Goal: Information Seeking & Learning: Stay updated

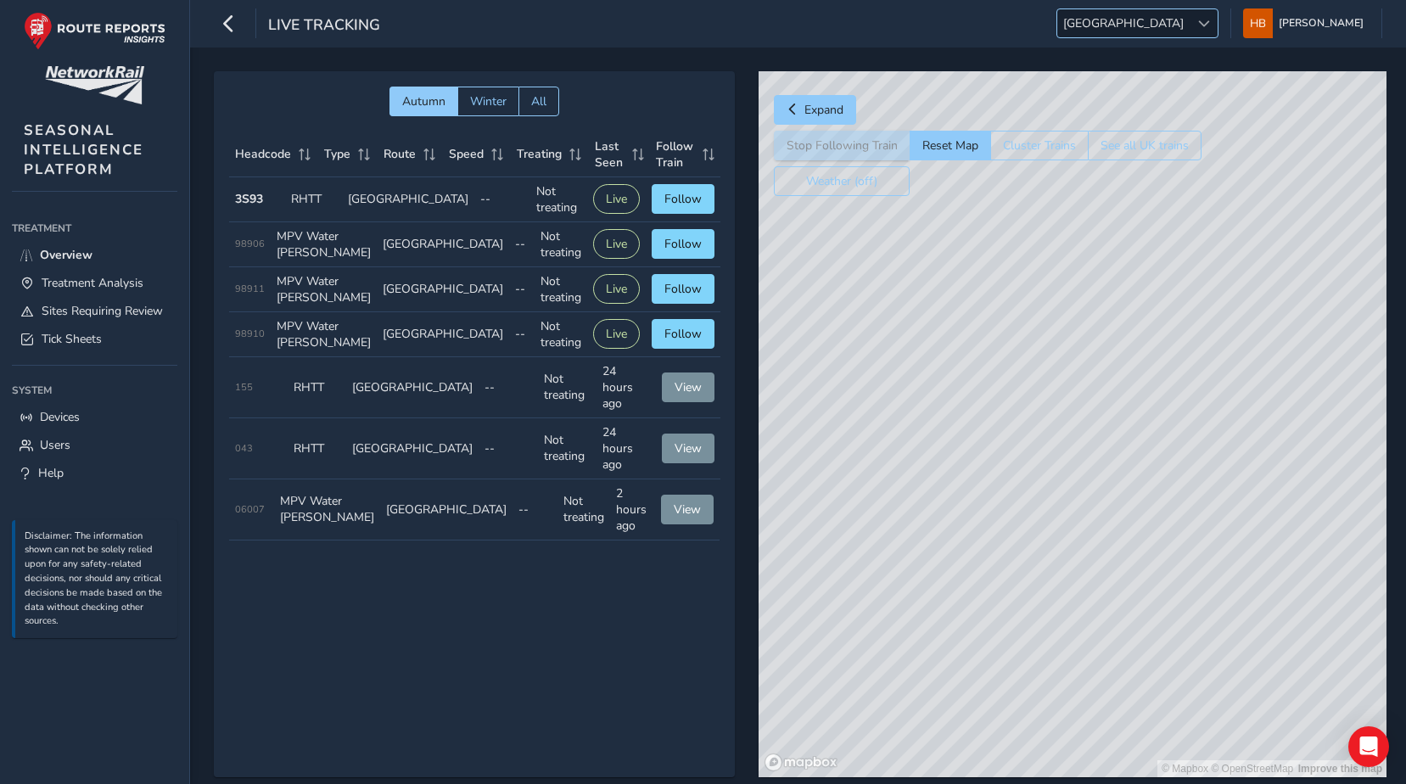
click at [1210, 24] on span at bounding box center [1204, 24] width 12 height 12
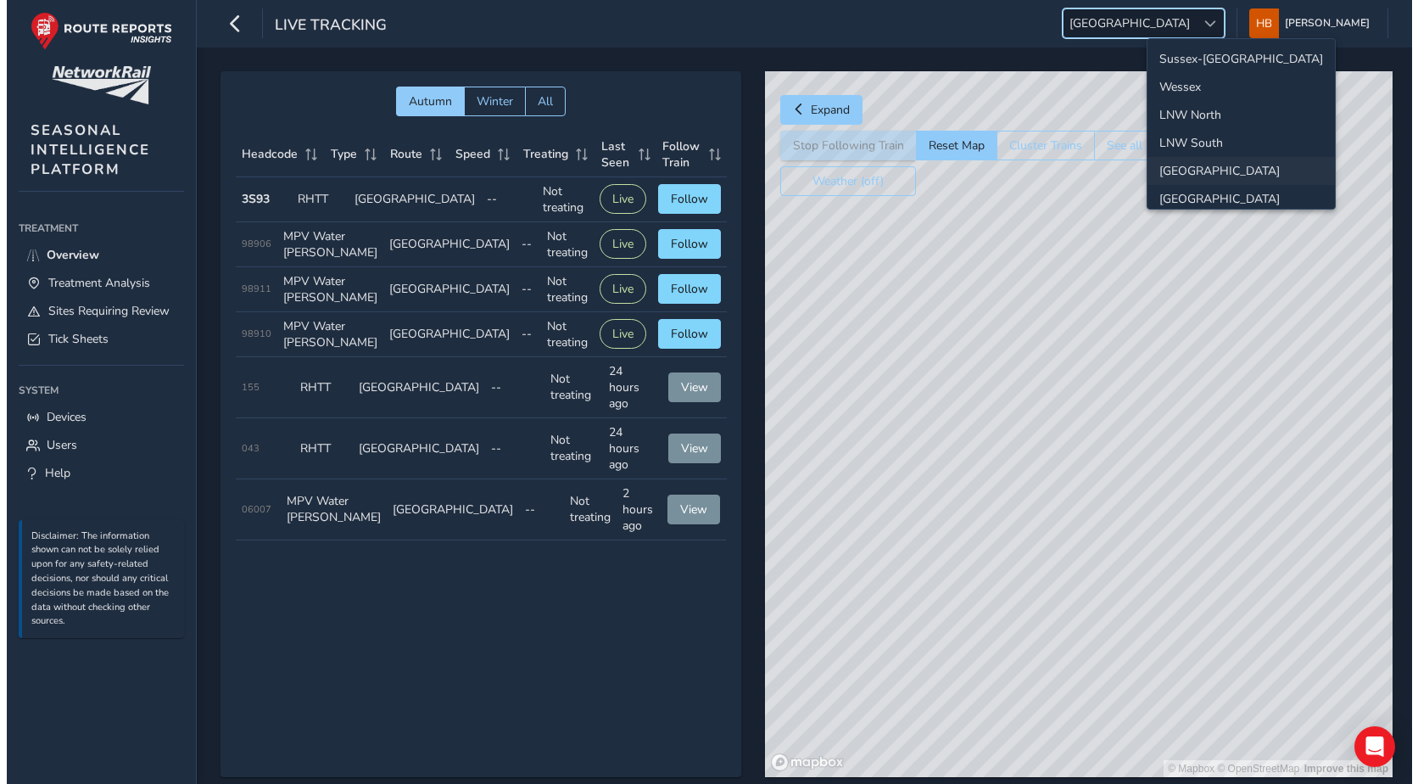
scroll to position [60, 0]
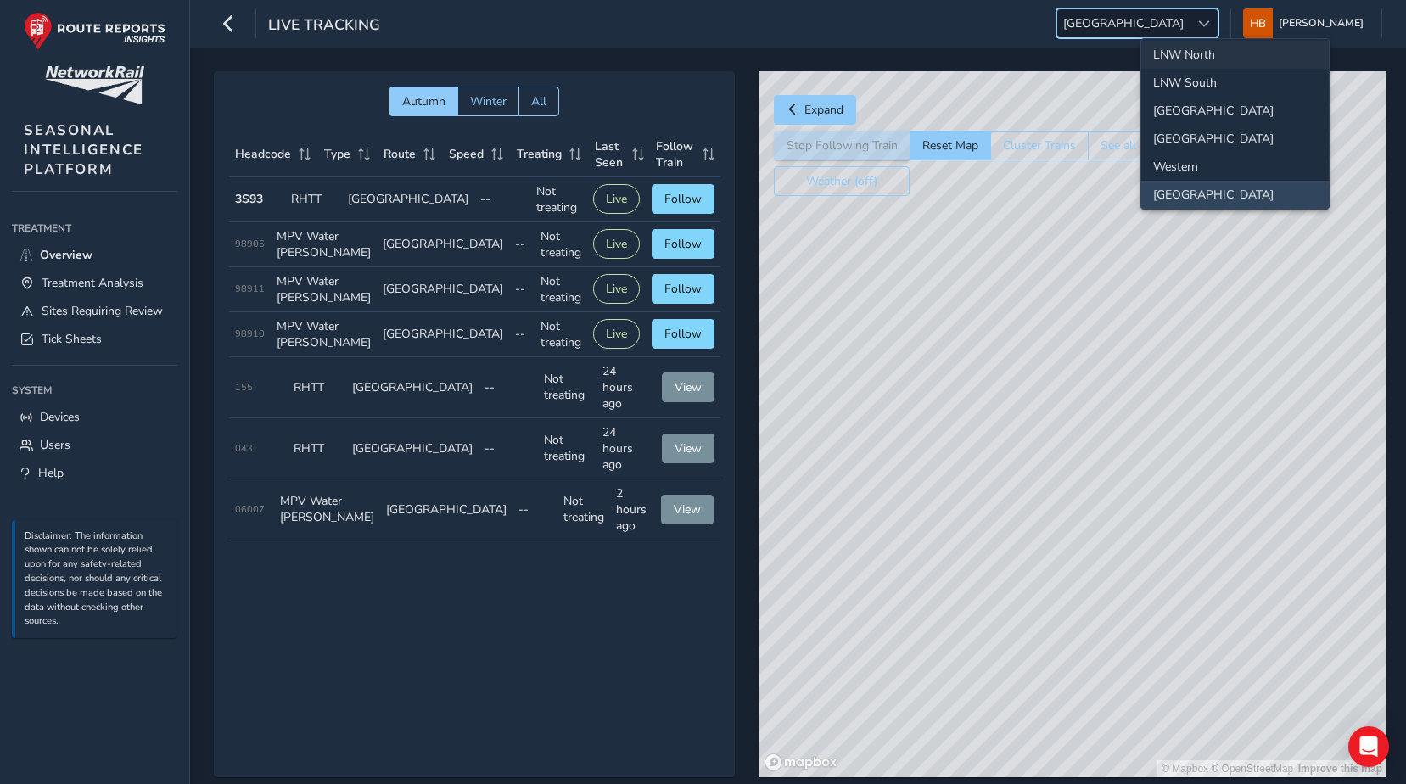
click at [1189, 57] on li "LNW North" at bounding box center [1234, 55] width 187 height 28
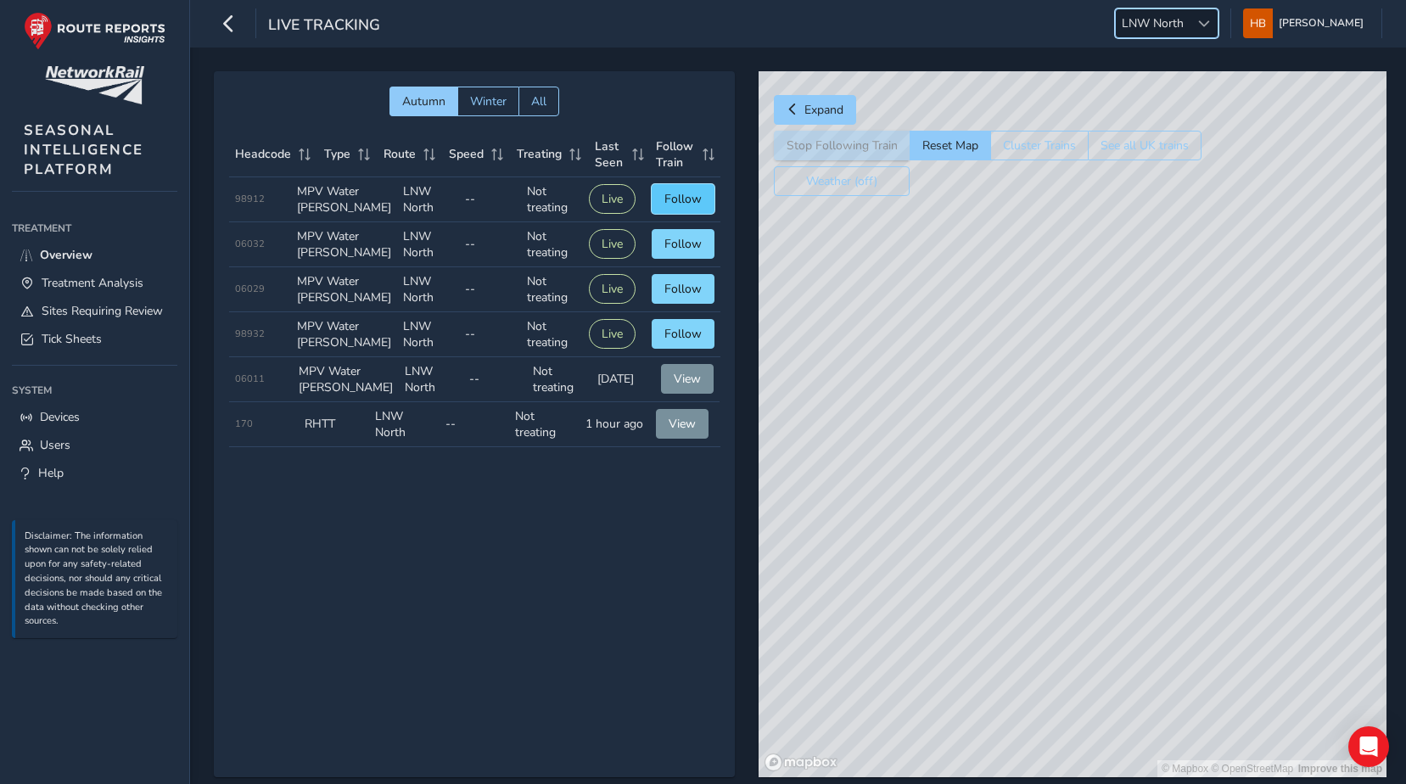
click at [665, 207] on span "Follow" at bounding box center [682, 199] width 37 height 16
click at [684, 252] on span "Follow" at bounding box center [682, 244] width 37 height 16
click at [679, 297] on span "Follow" at bounding box center [682, 289] width 37 height 16
click at [687, 342] on span "Follow" at bounding box center [682, 334] width 37 height 16
click at [687, 342] on span "Following" at bounding box center [674, 334] width 53 height 16
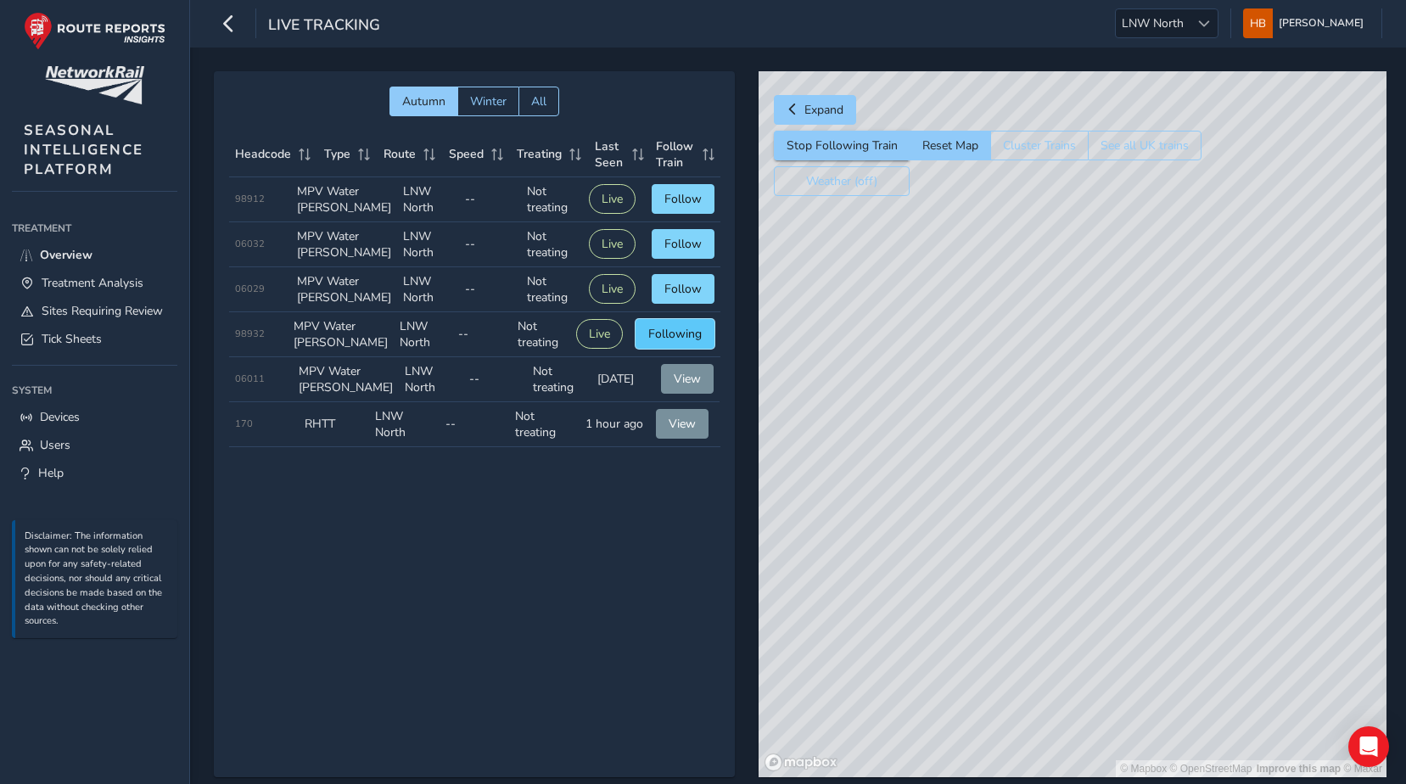
click at [687, 342] on span "Following" at bounding box center [674, 334] width 53 height 16
click at [665, 297] on span "Follow" at bounding box center [682, 289] width 37 height 16
click at [319, 210] on td "Type MPV Water [PERSON_NAME]" at bounding box center [344, 199] width 106 height 45
click at [507, 102] on button "Winter" at bounding box center [488, 102] width 62 height 30
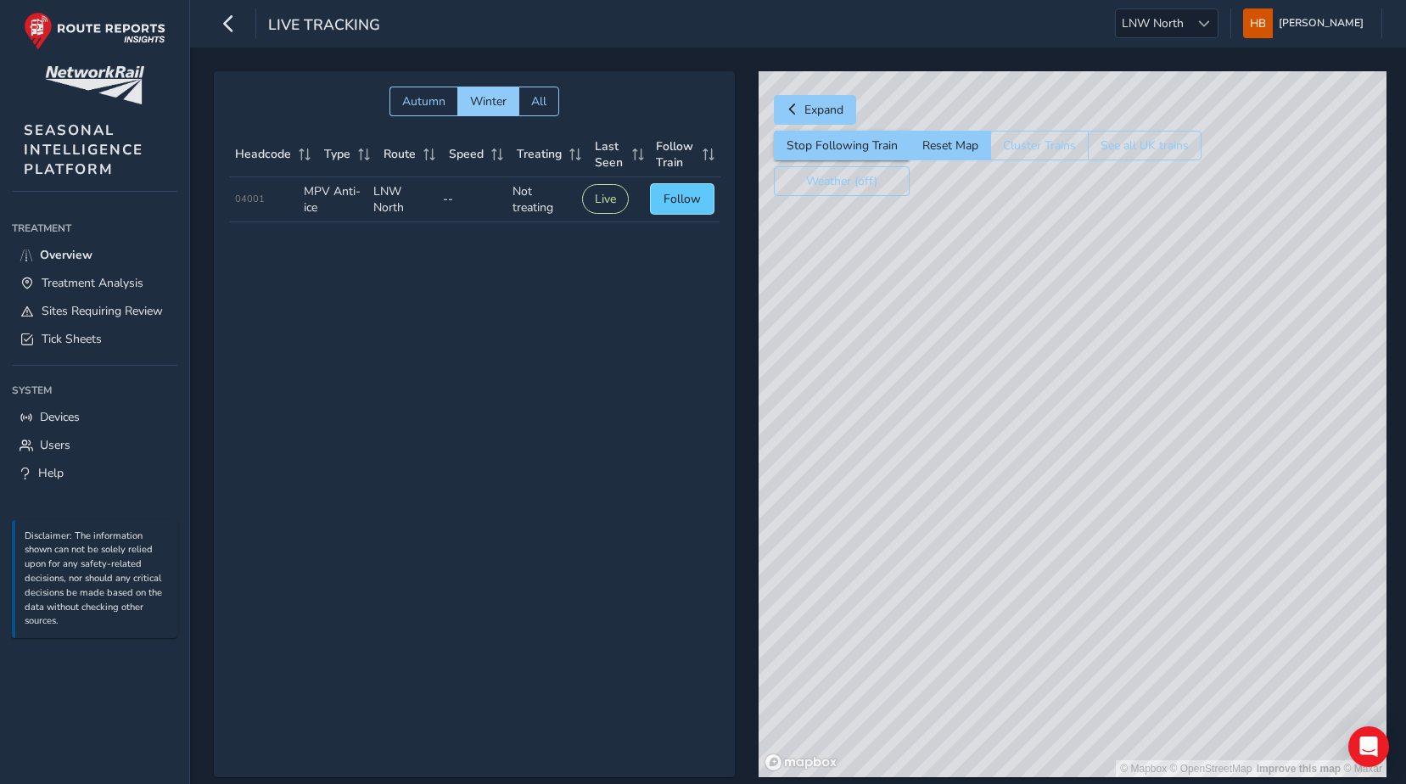
click at [656, 191] on button "Follow" at bounding box center [682, 199] width 63 height 30
click at [427, 103] on span "Autumn" at bounding box center [423, 101] width 43 height 16
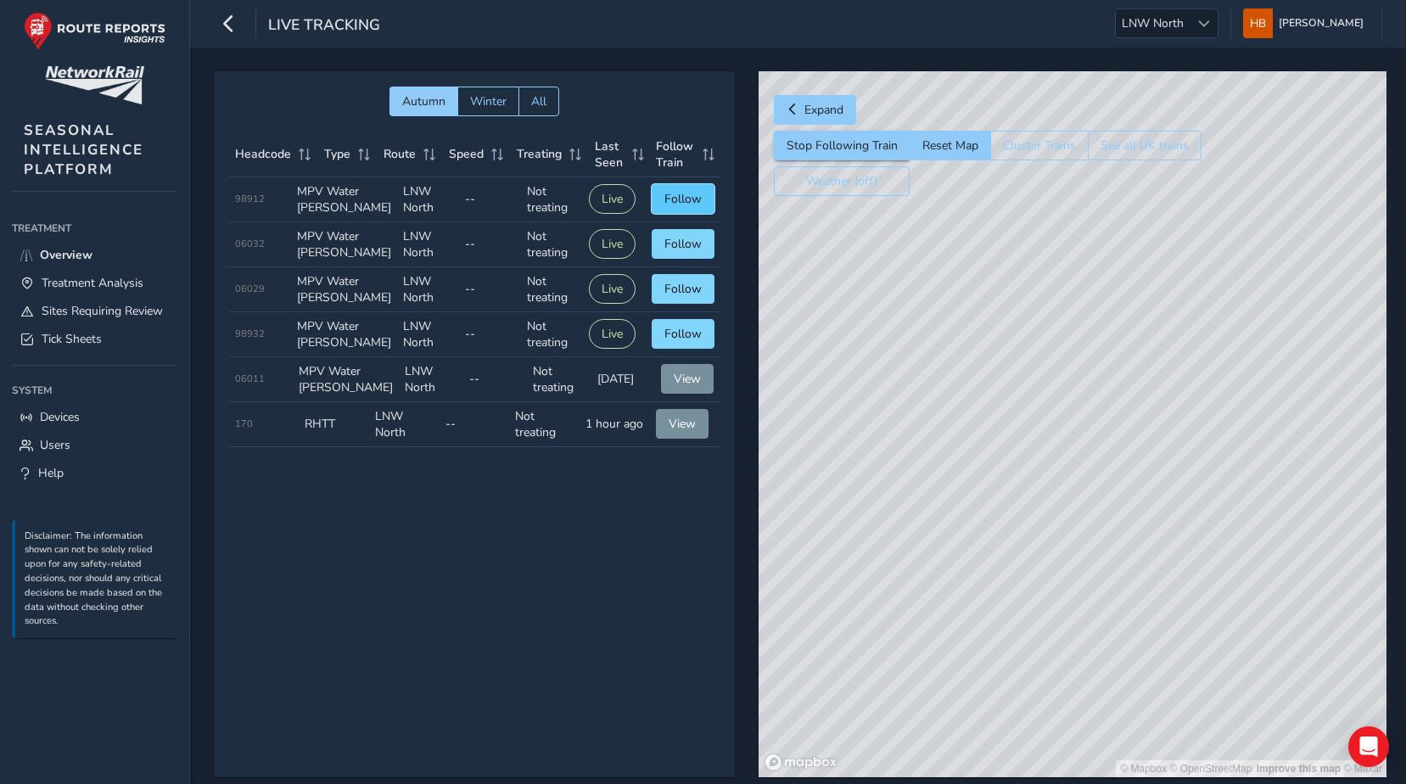
click at [668, 200] on span "Follow" at bounding box center [682, 199] width 37 height 16
drag, startPoint x: 921, startPoint y: 385, endPoint x: 883, endPoint y: 352, distance: 50.5
click at [883, 352] on div "© Mapbox © OpenStreetMap Improve this map © Maxar" at bounding box center [1072, 424] width 628 height 706
click at [1024, 151] on button "Cluster Trains" at bounding box center [1039, 146] width 98 height 30
click at [1025, 146] on button "Cluster Trains" at bounding box center [1039, 146] width 98 height 30
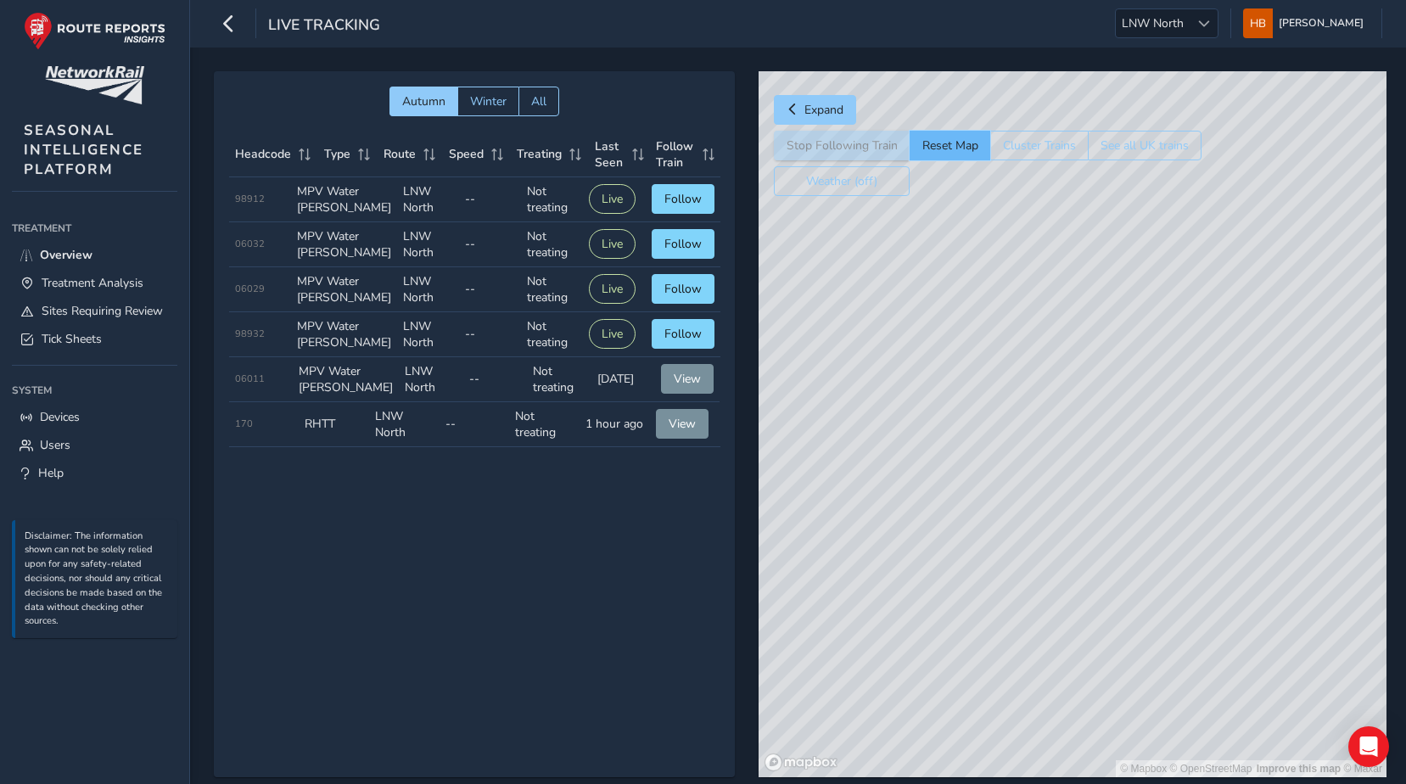
click at [921, 141] on button "Reset Map" at bounding box center [949, 146] width 81 height 30
drag, startPoint x: 961, startPoint y: 257, endPoint x: 952, endPoint y: 439, distance: 181.8
click at [952, 441] on div "© Mapbox © OpenStreetMap Improve this map" at bounding box center [1072, 424] width 628 height 706
click at [964, 300] on div "© Mapbox © OpenStreetMap Improve this map" at bounding box center [1072, 424] width 628 height 706
drag, startPoint x: 1040, startPoint y: 435, endPoint x: 975, endPoint y: 380, distance: 85.5
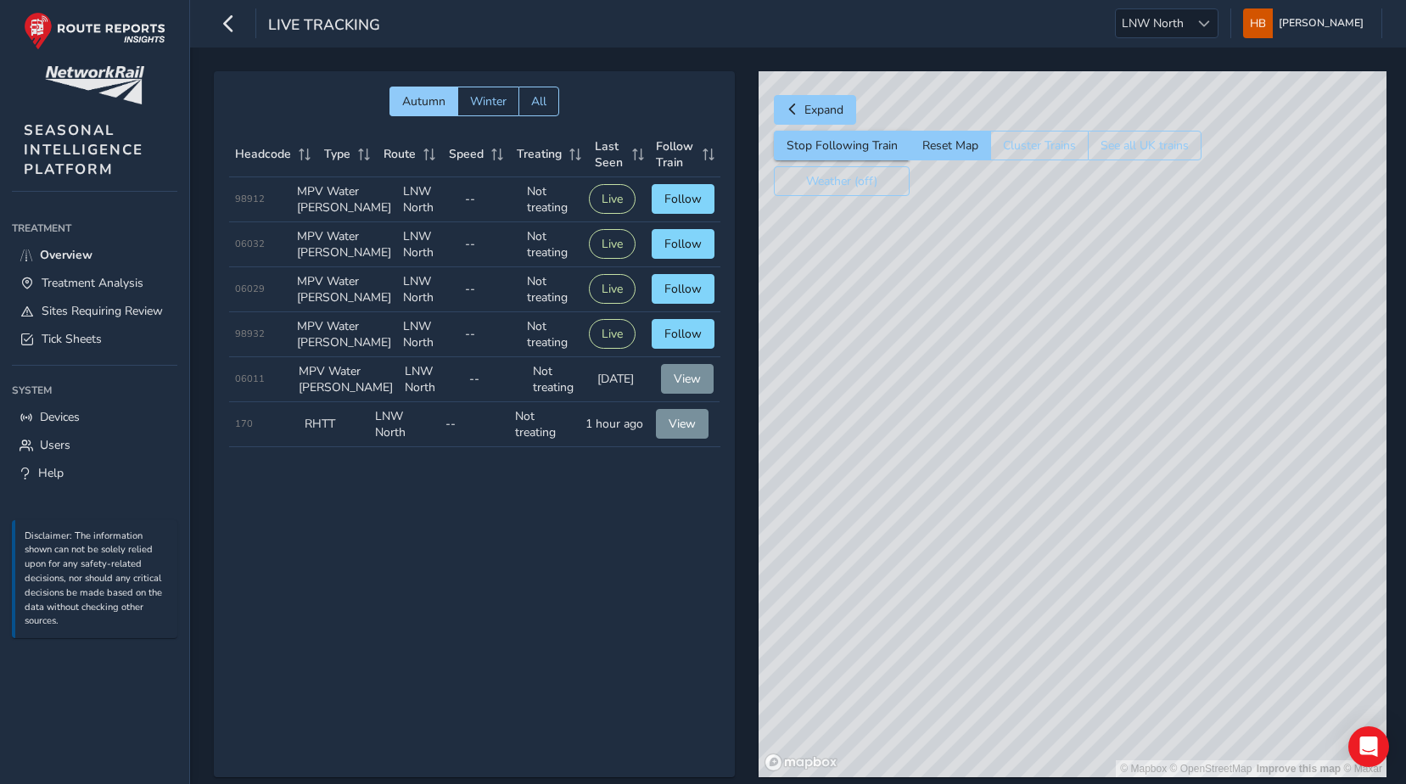
click at [976, 382] on div "© Mapbox © OpenStreetMap Improve this map © Maxar" at bounding box center [1072, 424] width 628 height 706
drag, startPoint x: 1064, startPoint y: 375, endPoint x: 1029, endPoint y: 375, distance: 34.8
click at [1030, 375] on div "© Mapbox © OpenStreetMap Improve this map" at bounding box center [1072, 424] width 628 height 706
click at [74, 255] on span "Overview" at bounding box center [66, 255] width 53 height 16
click at [110, 277] on span "Treatment Analysis" at bounding box center [93, 283] width 102 height 16
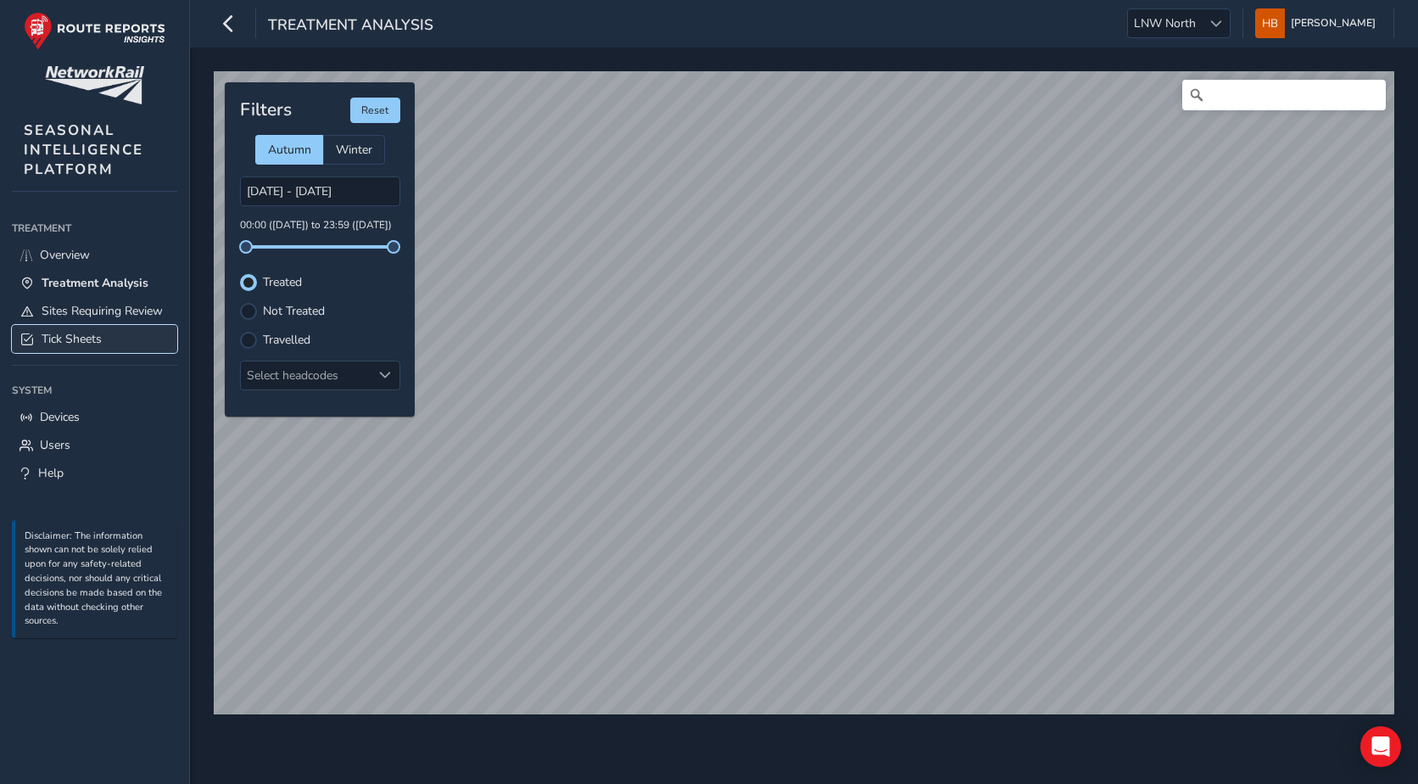
click at [73, 329] on link "Tick Sheets" at bounding box center [94, 339] width 165 height 28
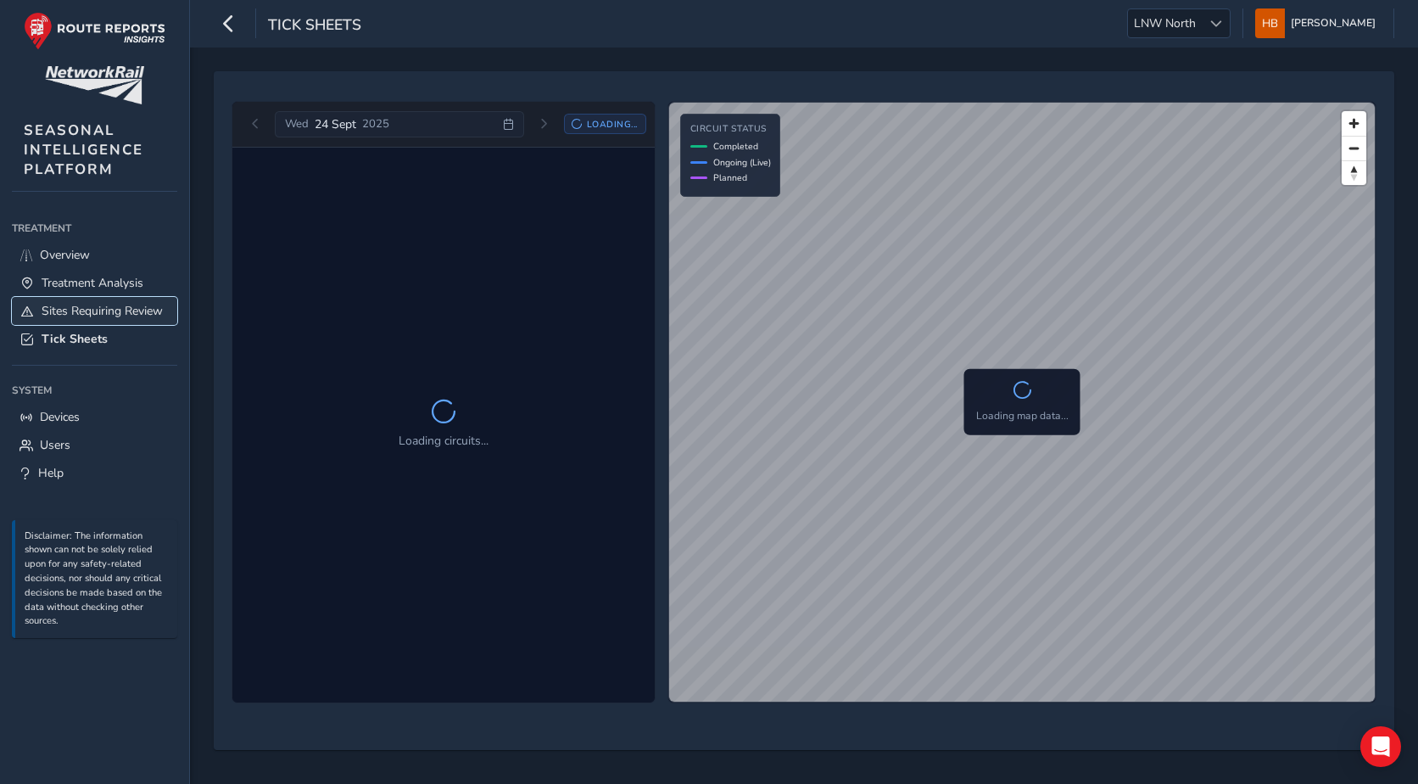
click at [129, 313] on span "Sites Requiring Review" at bounding box center [102, 311] width 121 height 16
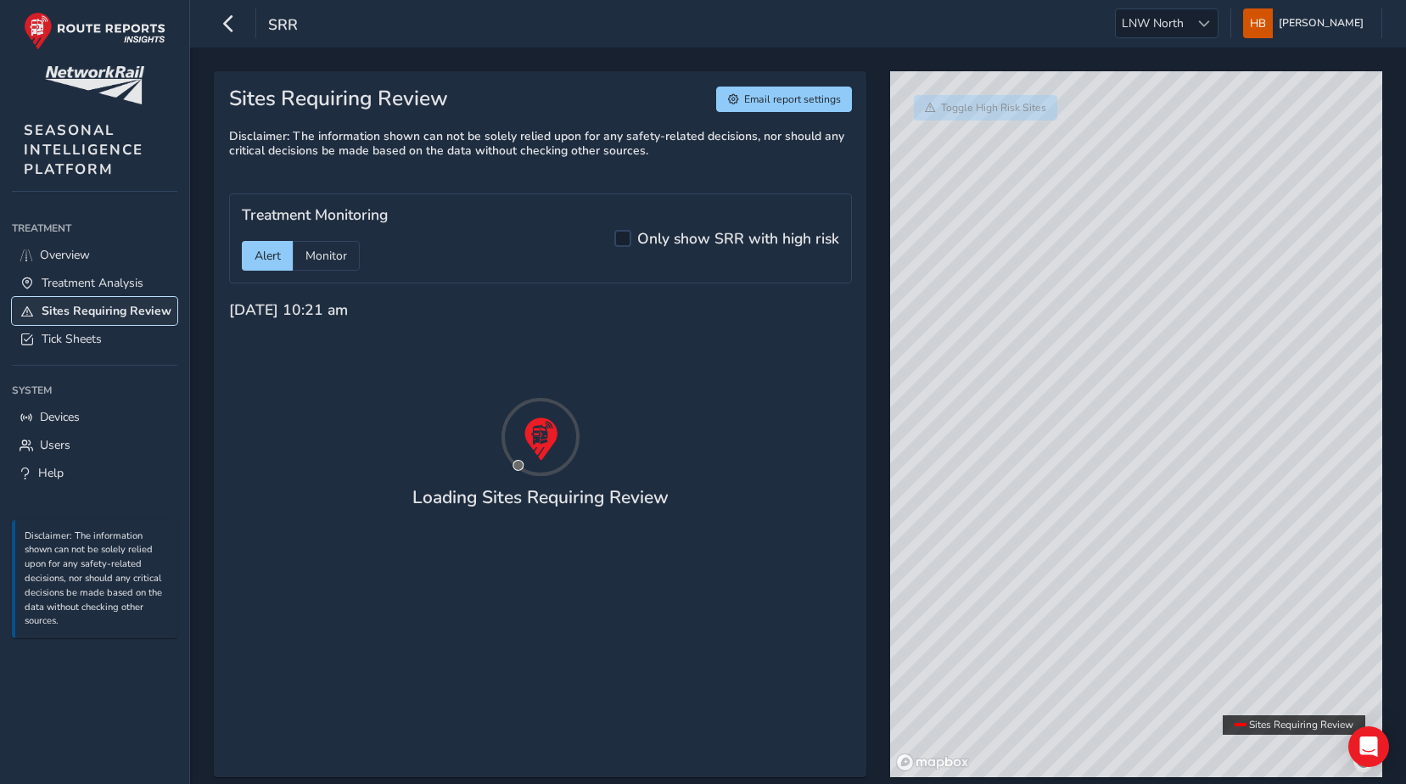
click at [117, 324] on link "Sites Requiring Review" at bounding box center [94, 311] width 165 height 28
click at [115, 333] on link "Tick Sheets" at bounding box center [94, 339] width 165 height 28
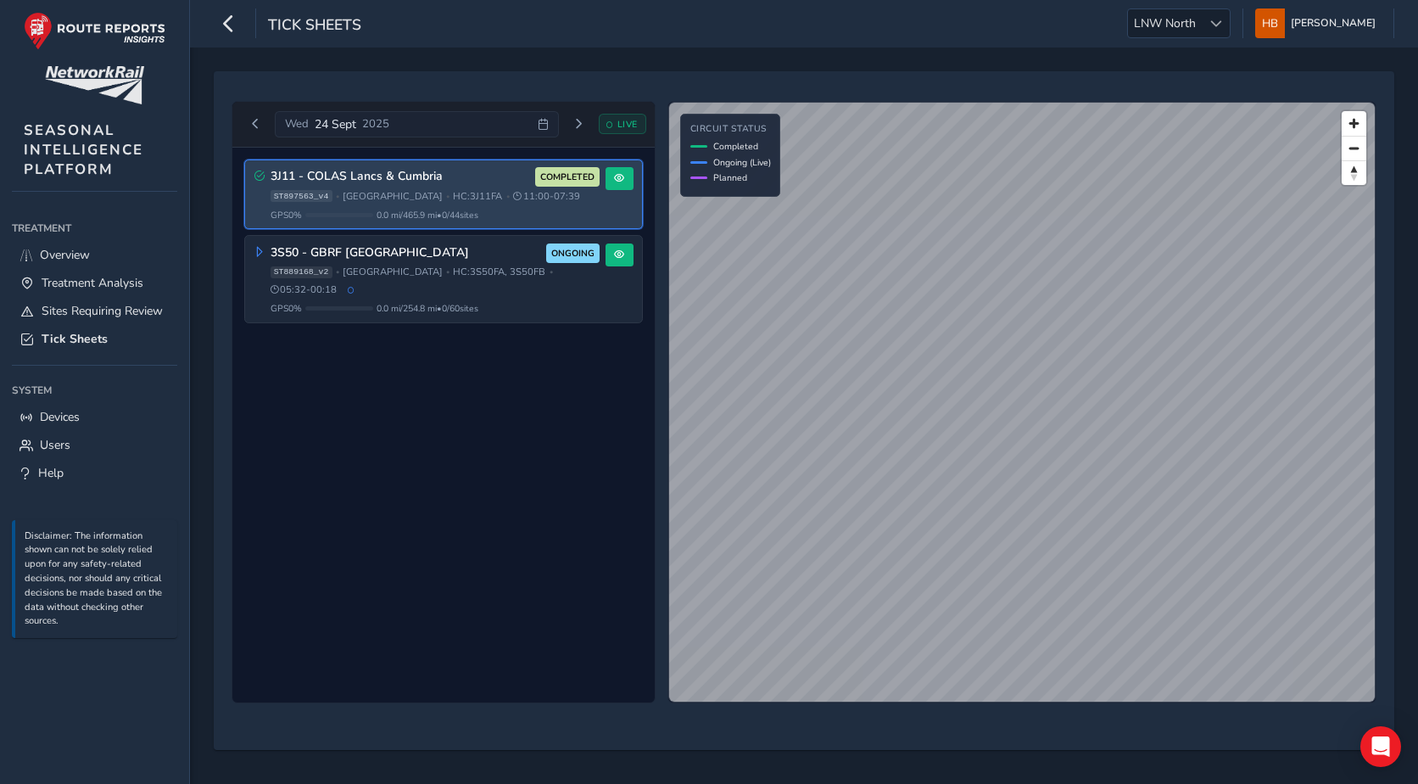
click at [498, 176] on h3 "3J11 - COLAS Lancs & Cumbria" at bounding box center [401, 177] width 260 height 14
click at [621, 177] on span at bounding box center [619, 178] width 10 height 10
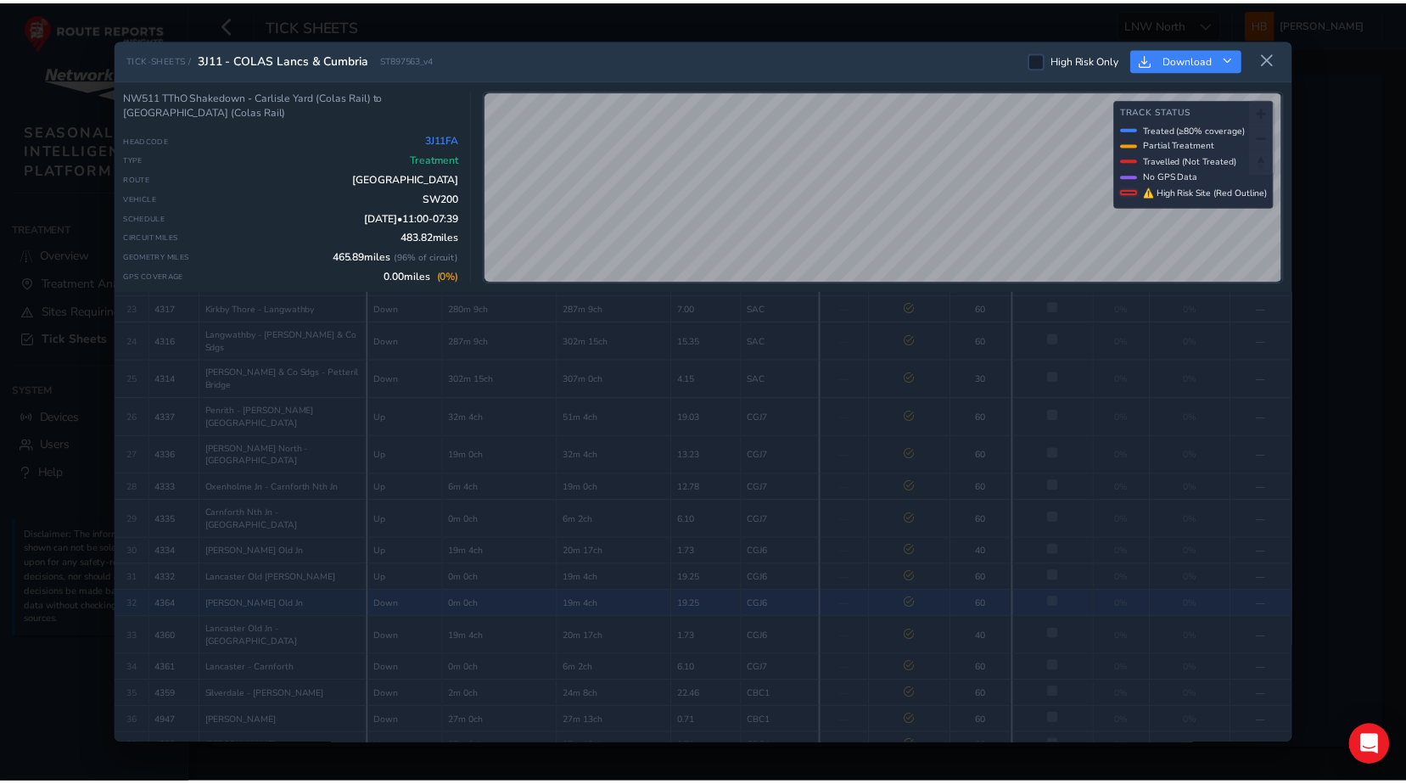
scroll to position [764, 0]
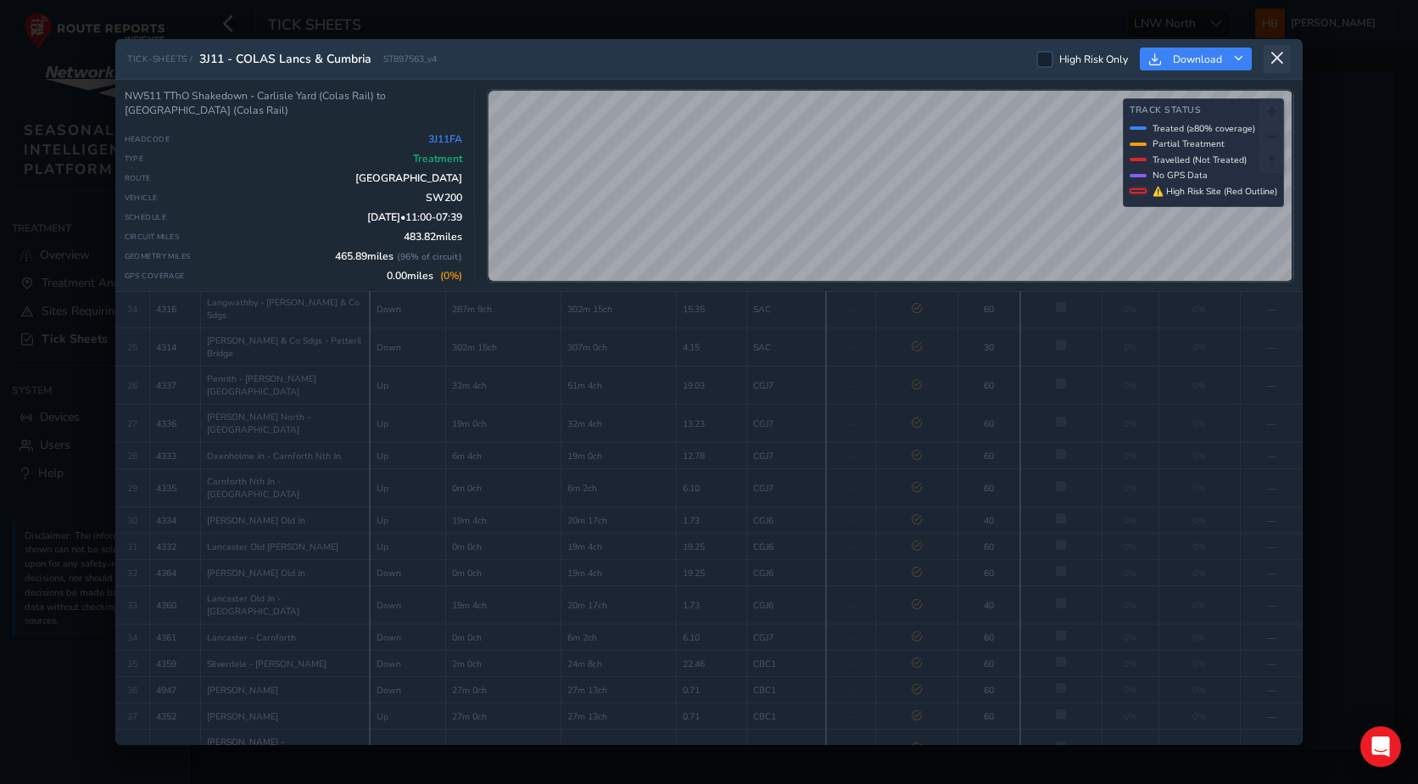
click at [1277, 53] on icon at bounding box center [1277, 58] width 15 height 15
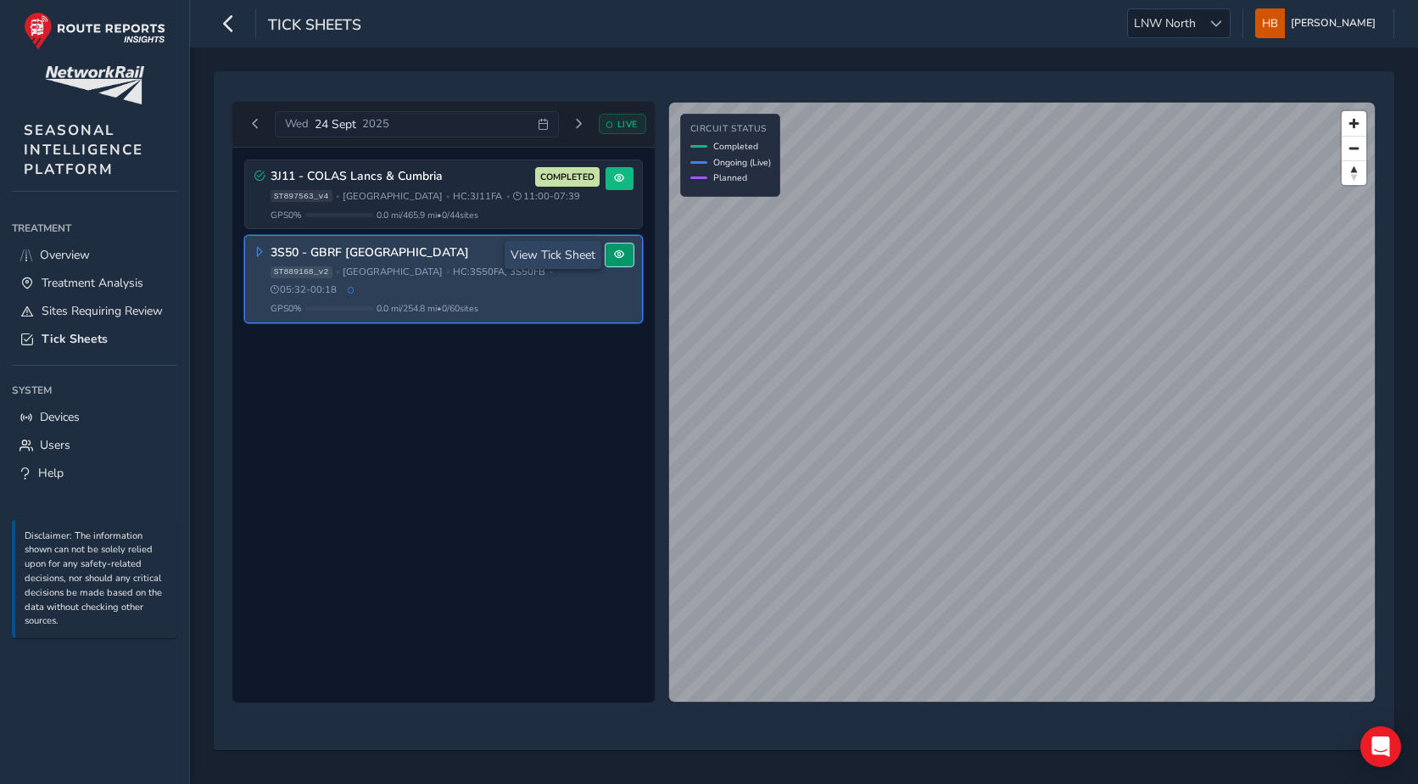
click at [623, 253] on span at bounding box center [619, 254] width 10 height 10
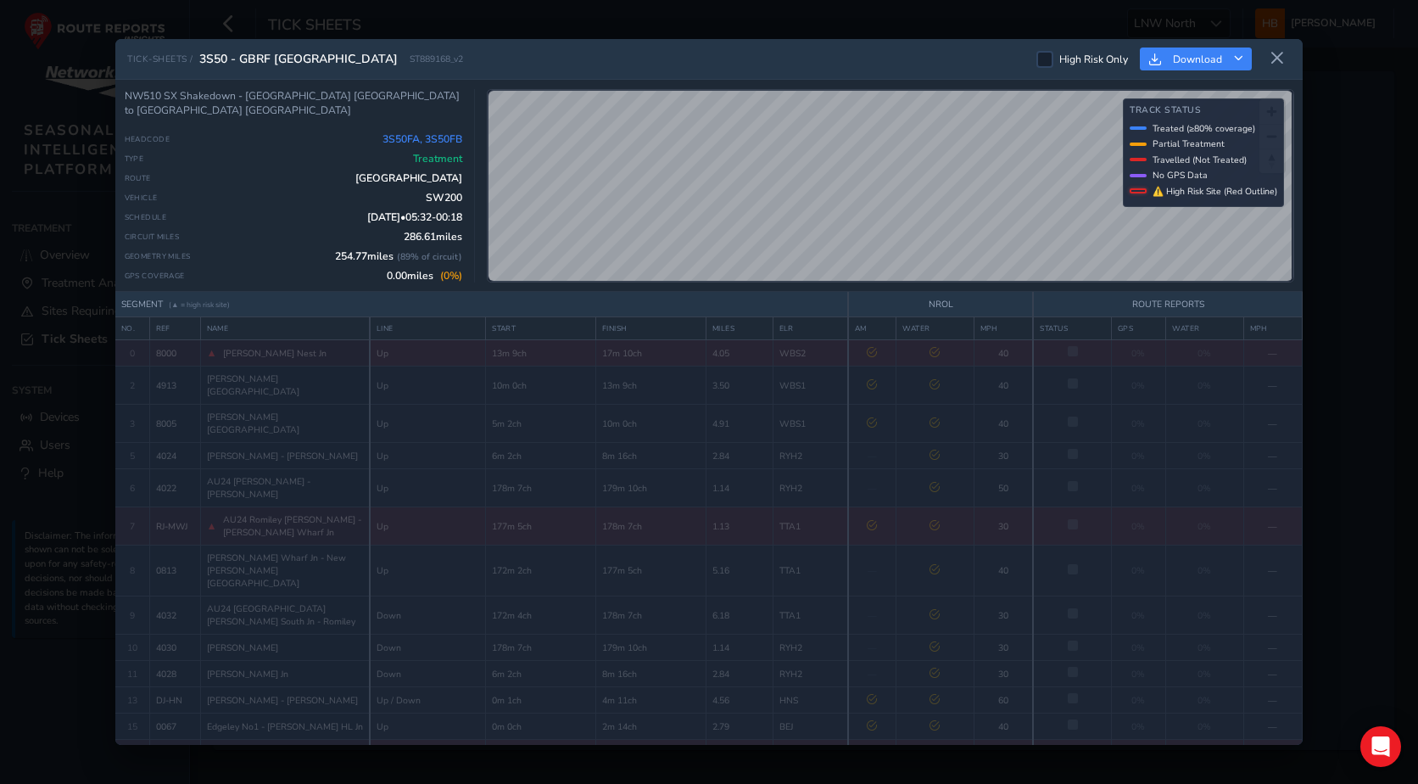
click at [1278, 54] on icon at bounding box center [1277, 58] width 15 height 15
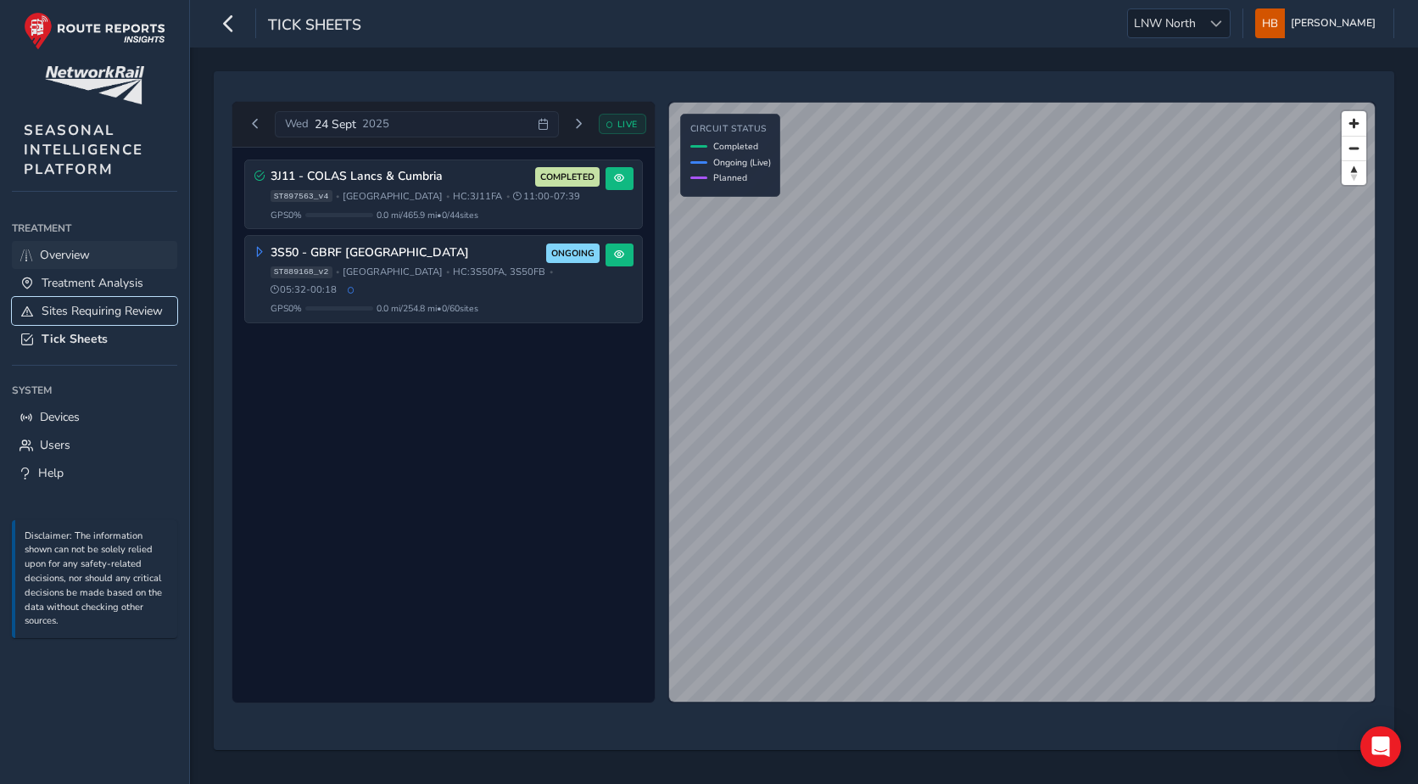
drag, startPoint x: 84, startPoint y: 314, endPoint x: 74, endPoint y: 267, distance: 47.8
click at [84, 314] on span "Sites Requiring Review" at bounding box center [102, 311] width 121 height 16
click at [82, 284] on span "Treatment Analysis" at bounding box center [93, 283] width 102 height 16
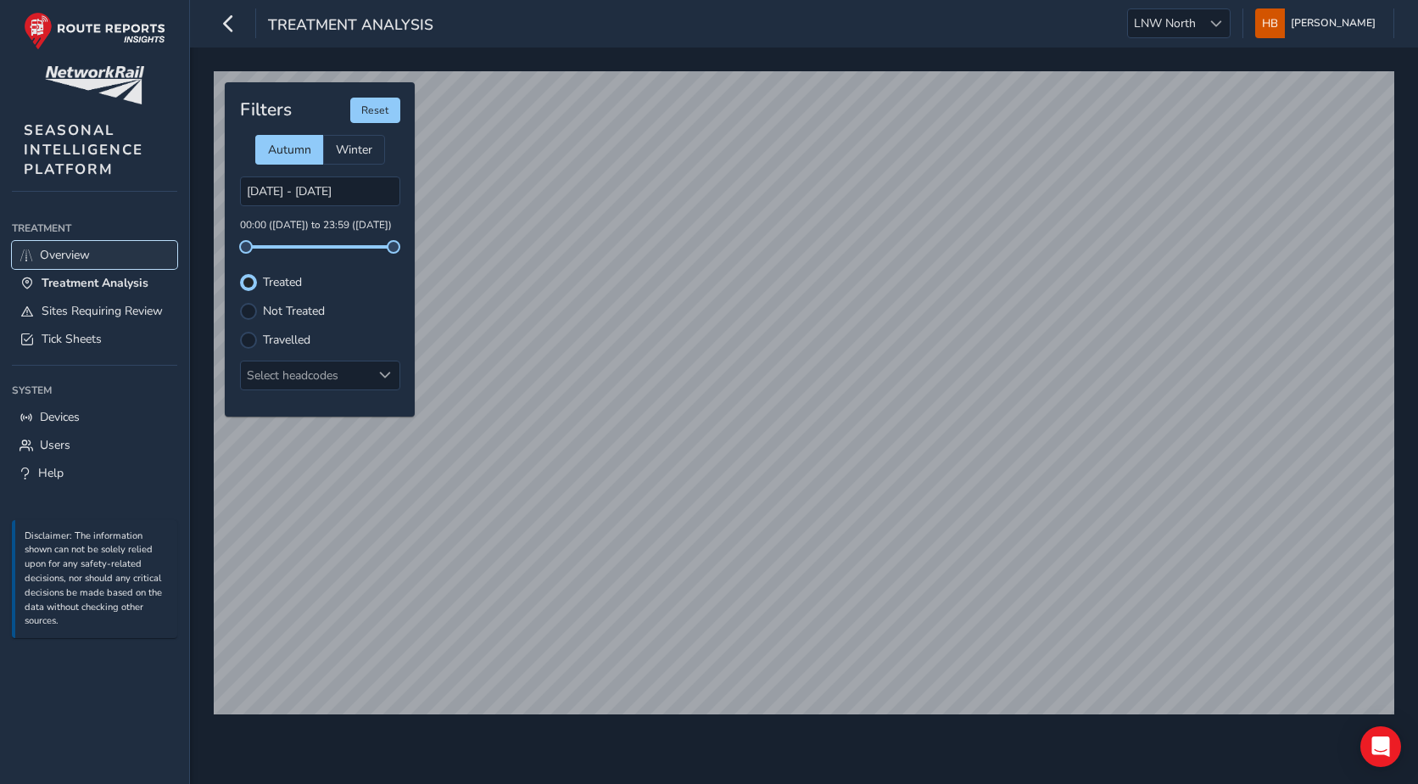
click at [65, 247] on span "Overview" at bounding box center [65, 255] width 50 height 16
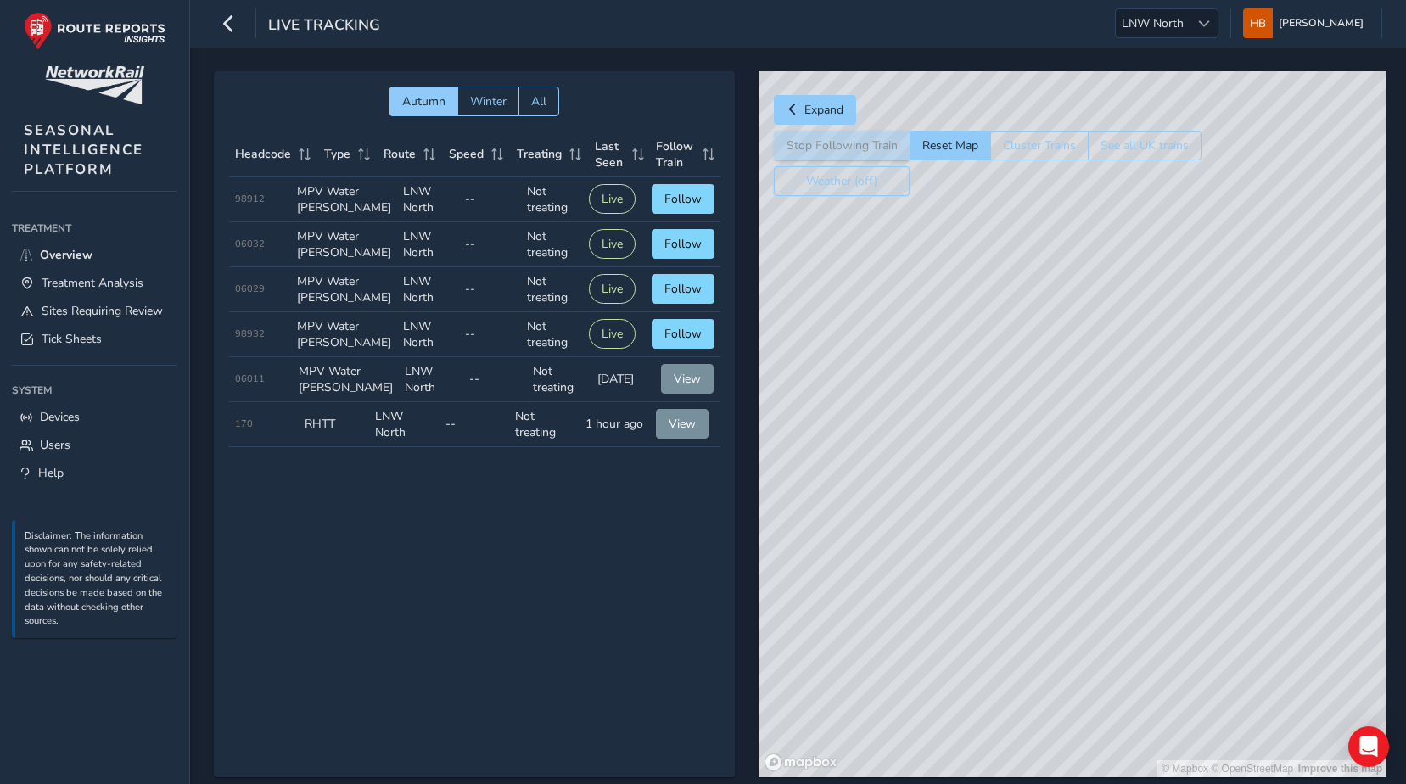
click at [846, 191] on button "Weather (off)" at bounding box center [842, 181] width 136 height 30
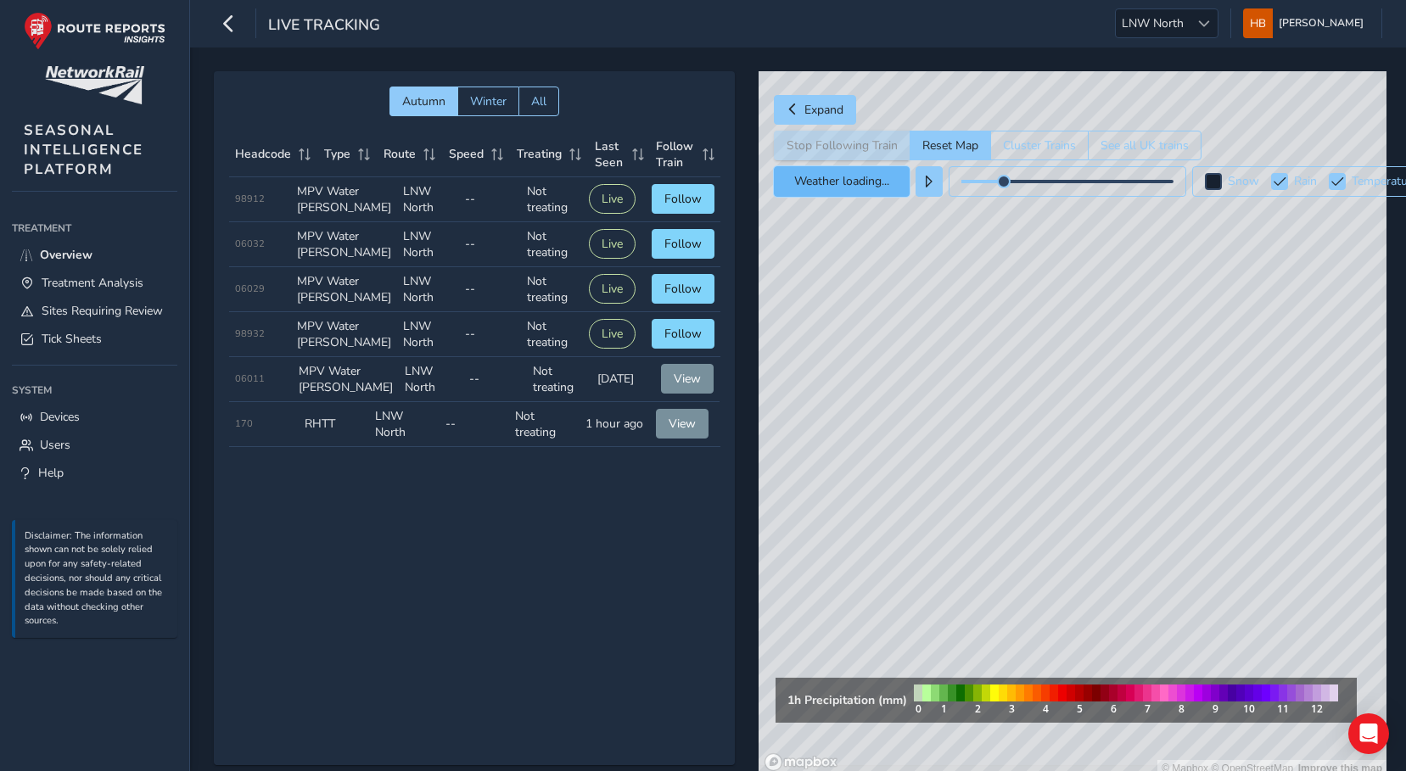
click at [854, 184] on button "Weather loading..." at bounding box center [842, 181] width 136 height 31
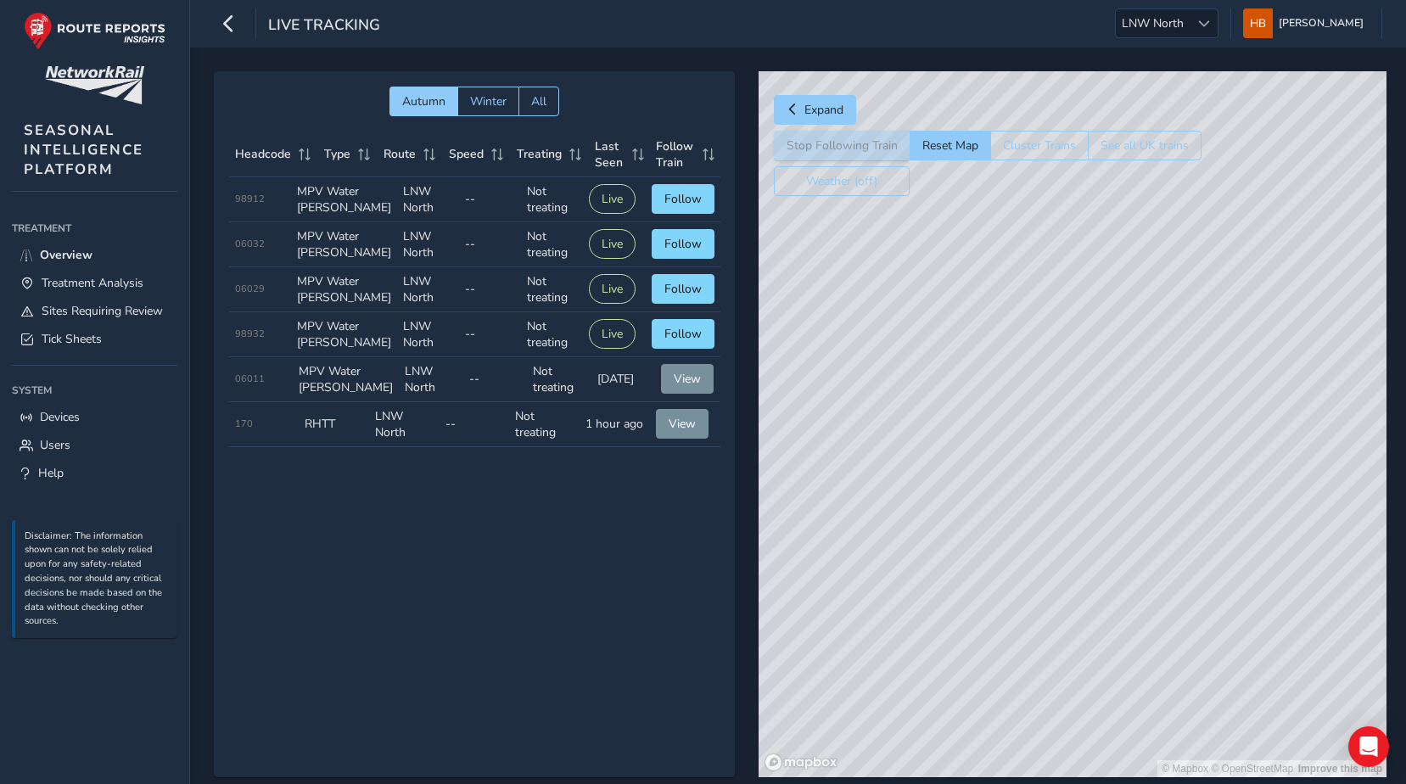
drag, startPoint x: 1077, startPoint y: 551, endPoint x: 1053, endPoint y: 456, distance: 97.1
click at [1054, 441] on div "© Mapbox © OpenStreetMap Improve this map" at bounding box center [1072, 424] width 628 height 706
click at [683, 357] on td "Follow Train Follow" at bounding box center [683, 334] width 75 height 45
click at [685, 342] on span "Follow" at bounding box center [682, 334] width 37 height 16
click at [596, 304] on button "Live" at bounding box center [612, 289] width 47 height 30
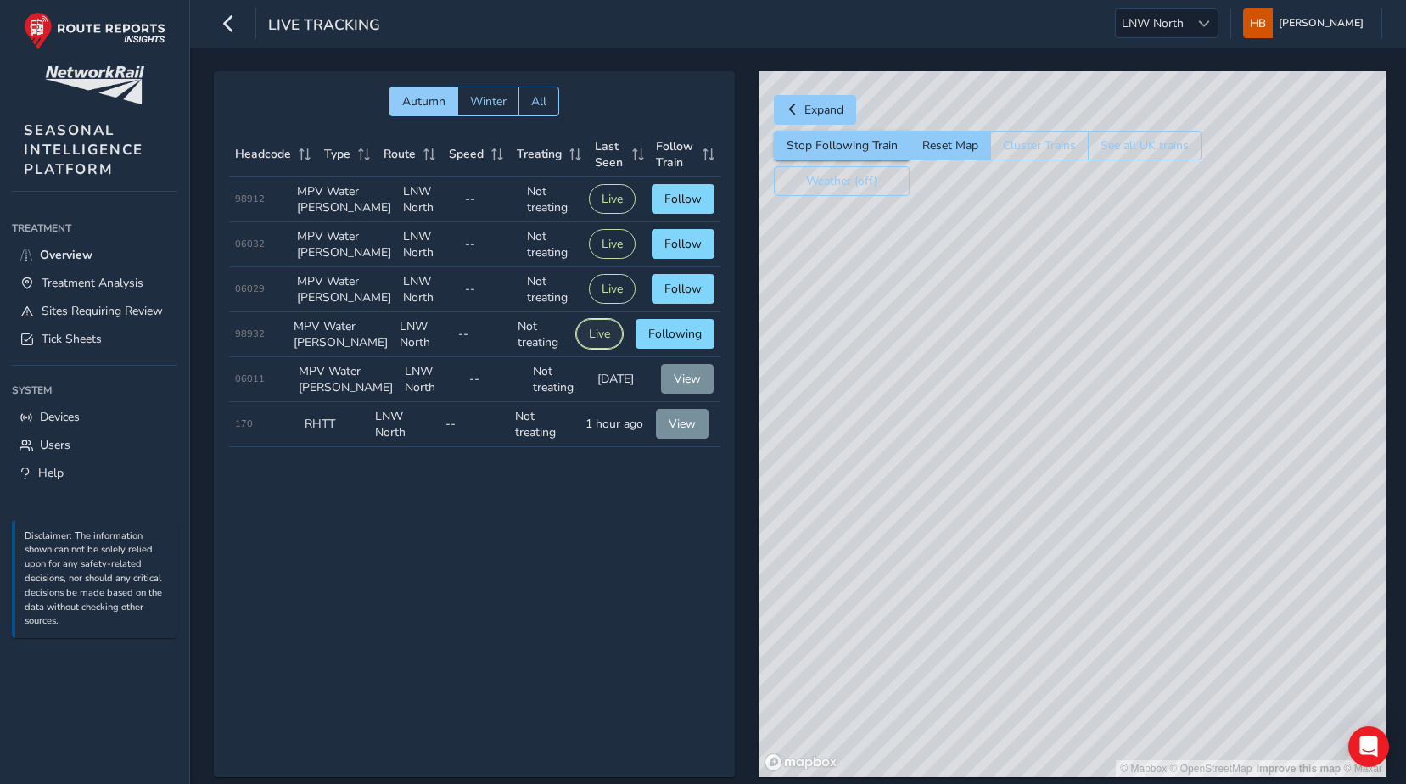
click at [596, 349] on button "Live" at bounding box center [599, 334] width 47 height 30
click at [665, 297] on span "Follow" at bounding box center [682, 289] width 37 height 16
click at [903, 360] on div "© Mapbox © OpenStreetMap Improve this map © Maxar" at bounding box center [1072, 424] width 628 height 706
click at [798, 104] on button "Expand" at bounding box center [815, 110] width 82 height 30
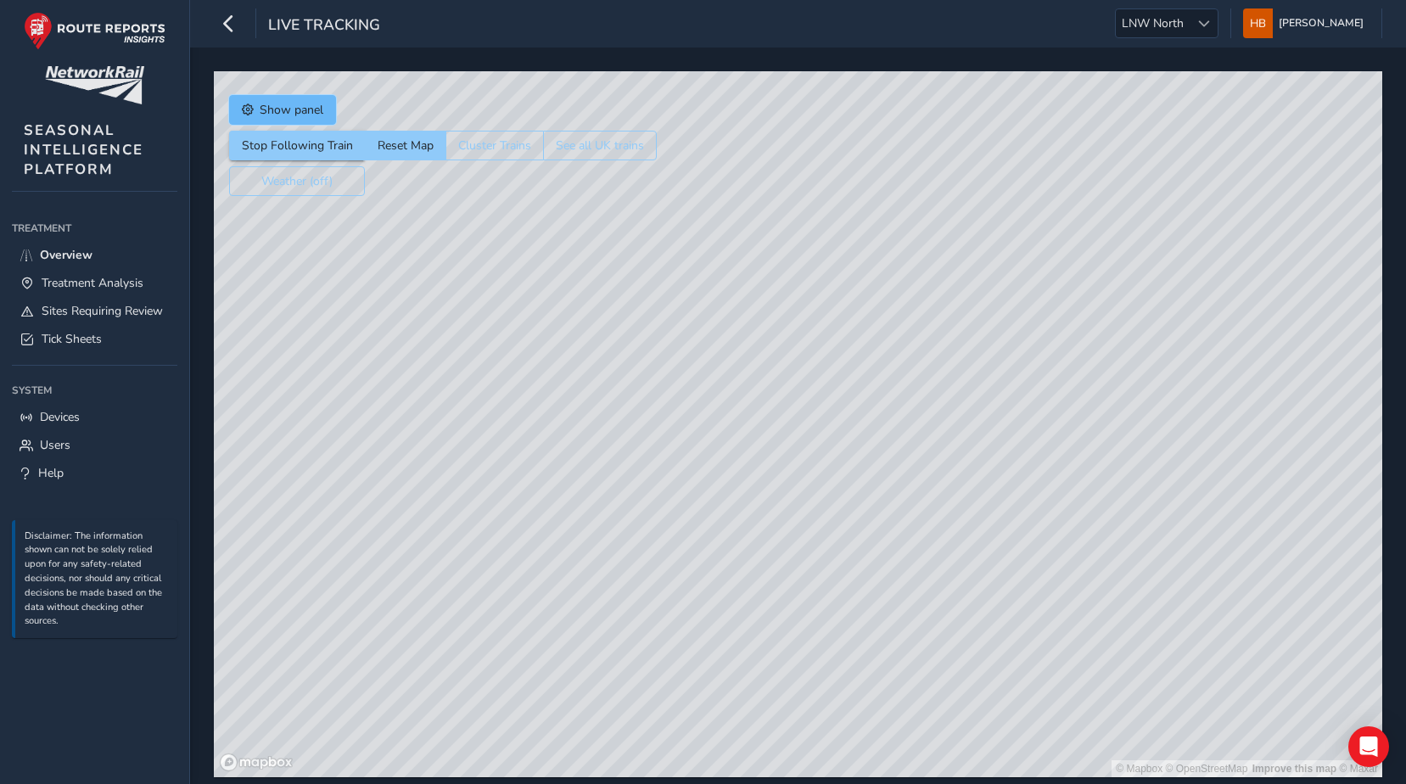
click at [301, 115] on span "Show panel" at bounding box center [292, 110] width 64 height 16
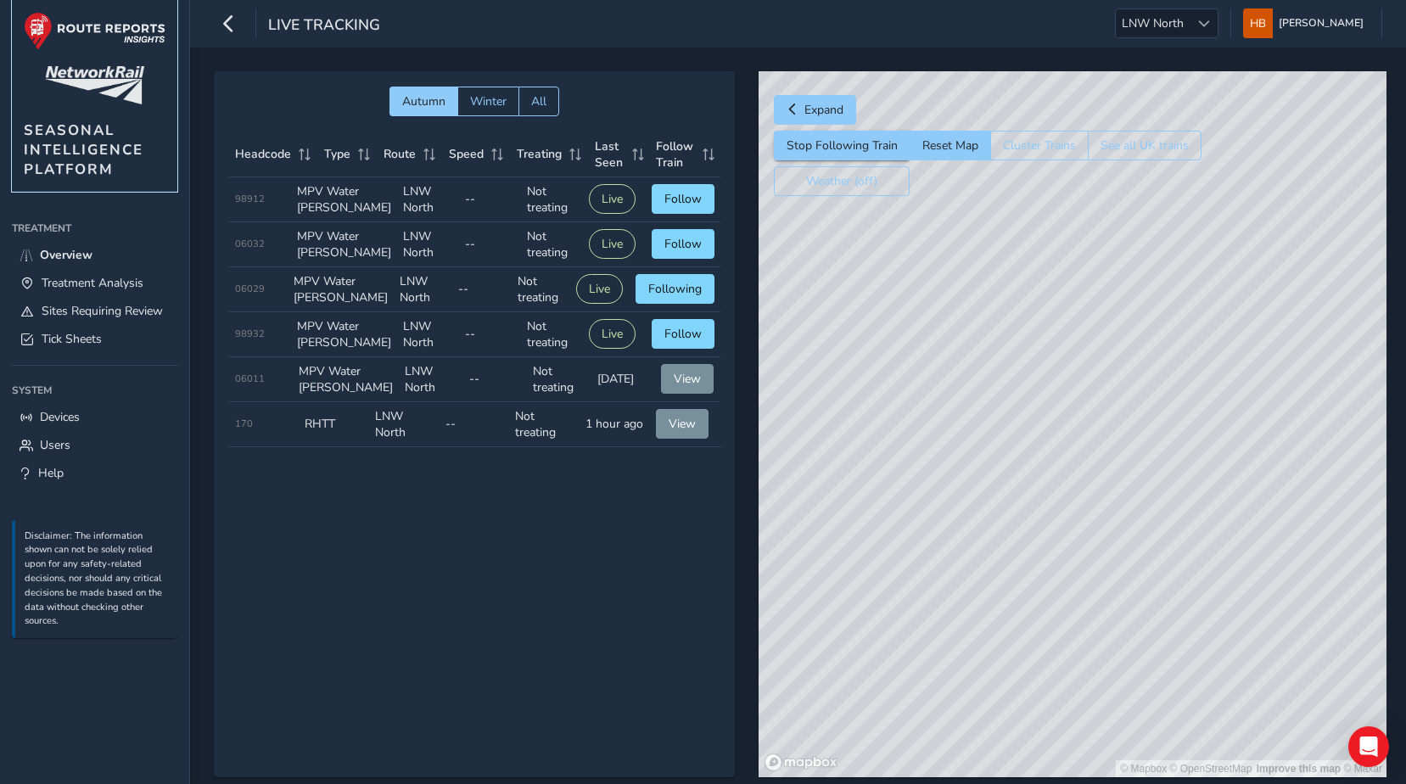
click at [102, 69] on img at bounding box center [94, 85] width 99 height 38
